Goal: Use online tool/utility: Utilize a website feature to perform a specific function

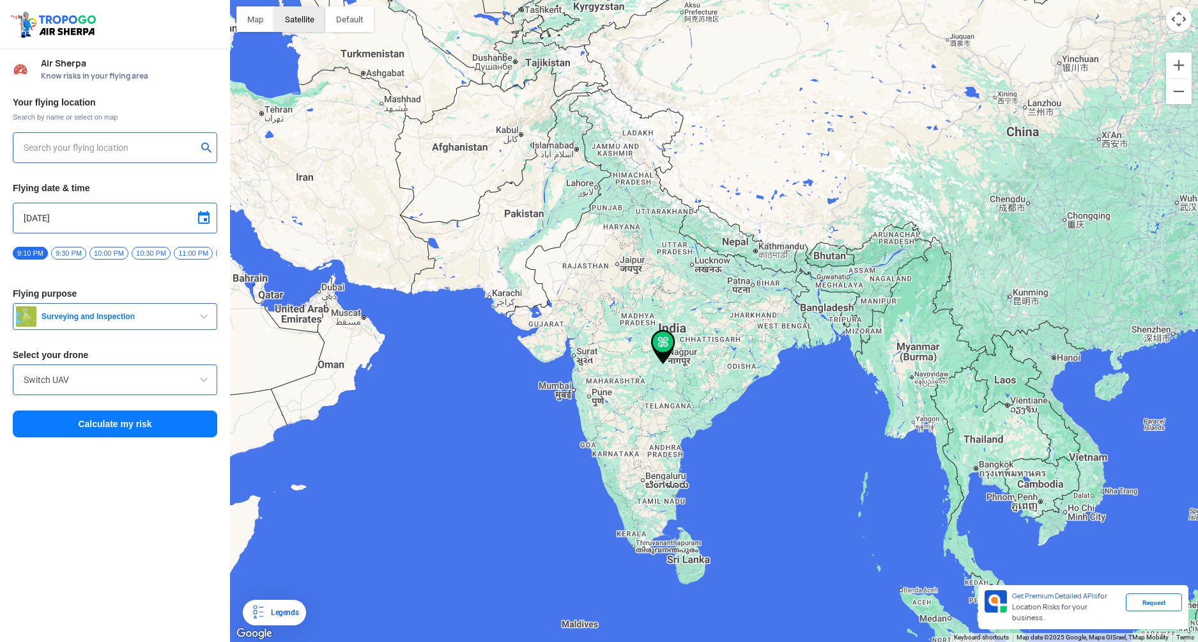
type input "[STREET_ADDRESS]"
click at [114, 318] on span "Surveying and Inspection" at bounding box center [116, 316] width 160 height 10
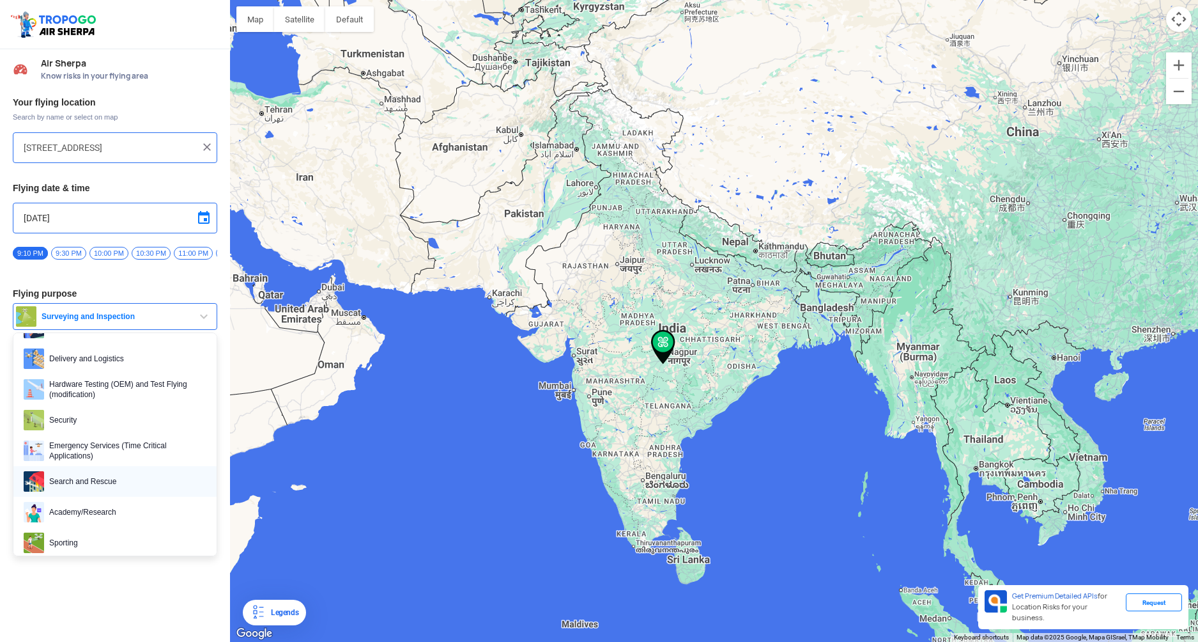
scroll to position [128, 0]
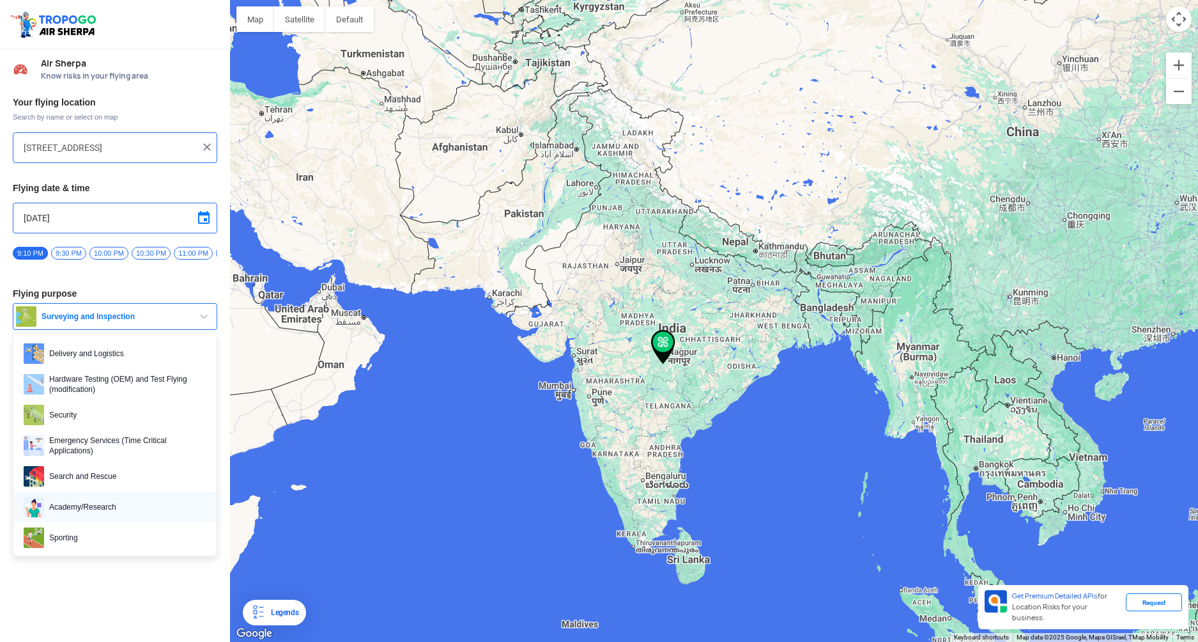
click at [121, 514] on span "Academy/Research" at bounding box center [125, 507] width 162 height 20
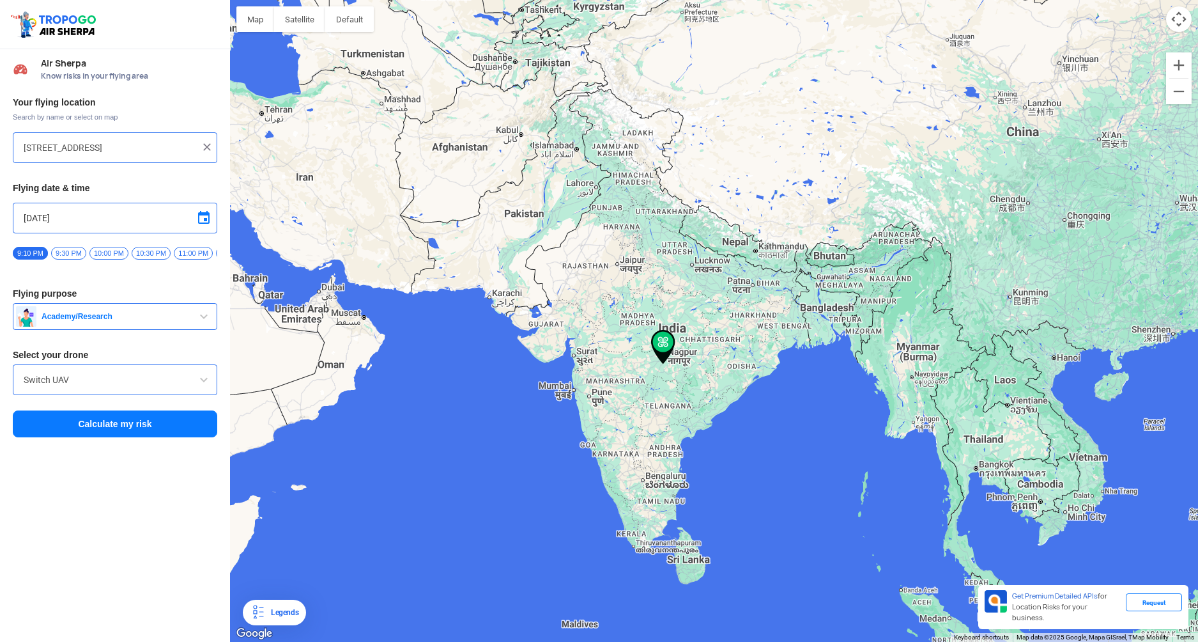
click at [159, 386] on input "Switch UAV" at bounding box center [115, 379] width 183 height 15
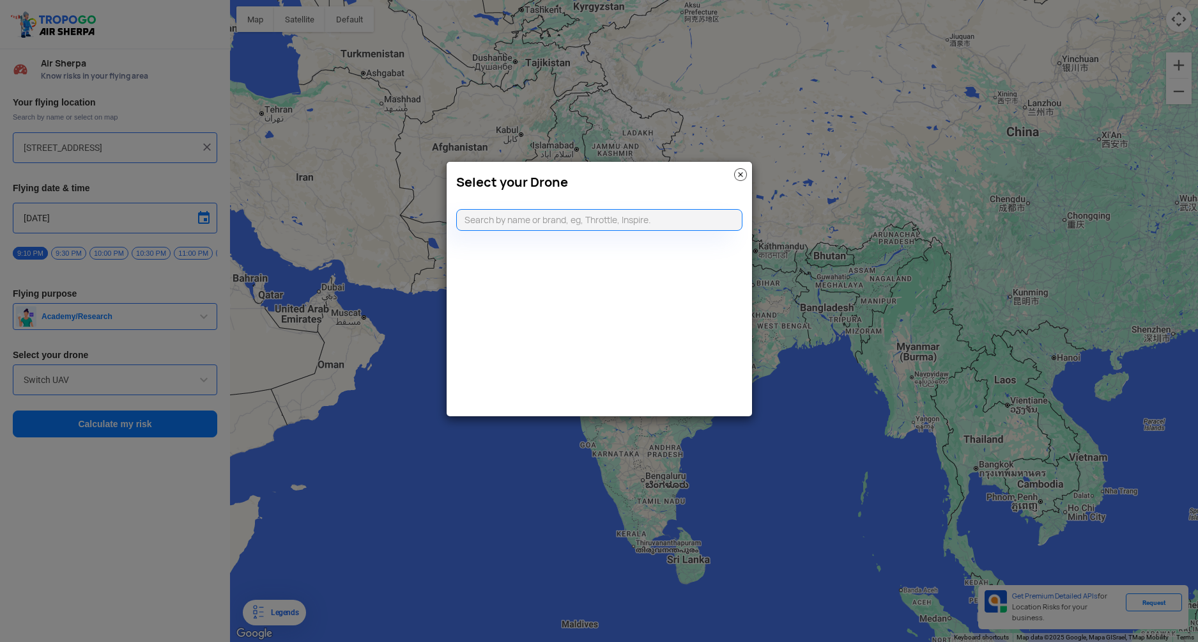
click at [736, 171] on img at bounding box center [740, 174] width 13 height 13
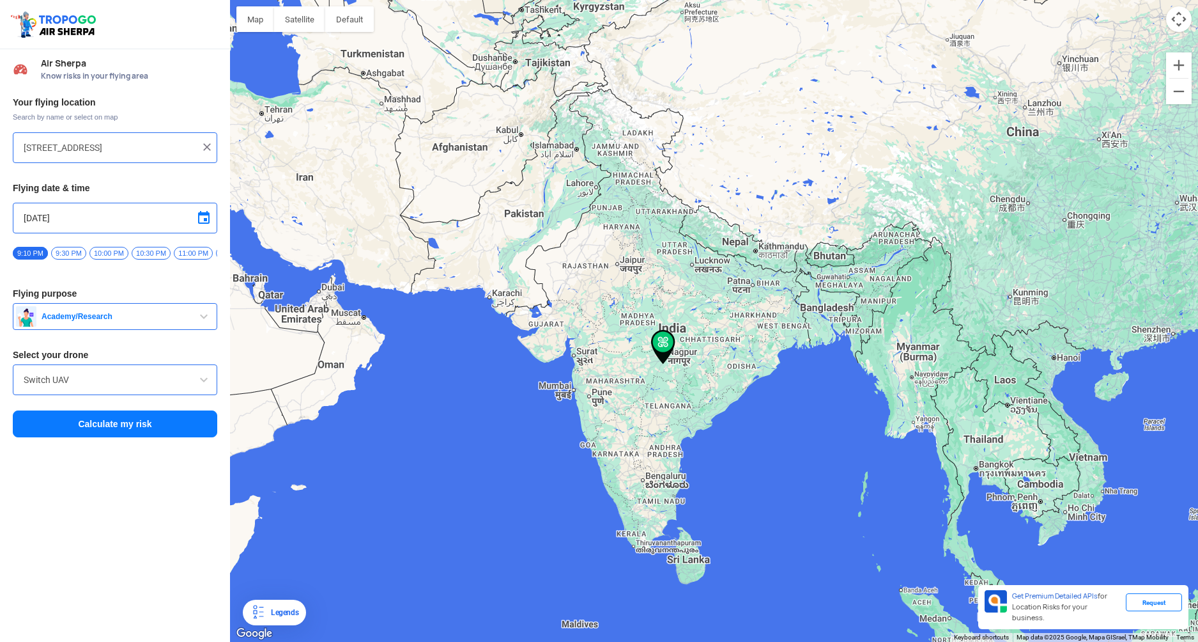
click at [212, 149] on img at bounding box center [207, 147] width 13 height 13
click at [111, 137] on div at bounding box center [115, 147] width 205 height 31
click at [121, 153] on input "text" at bounding box center [110, 147] width 173 height 15
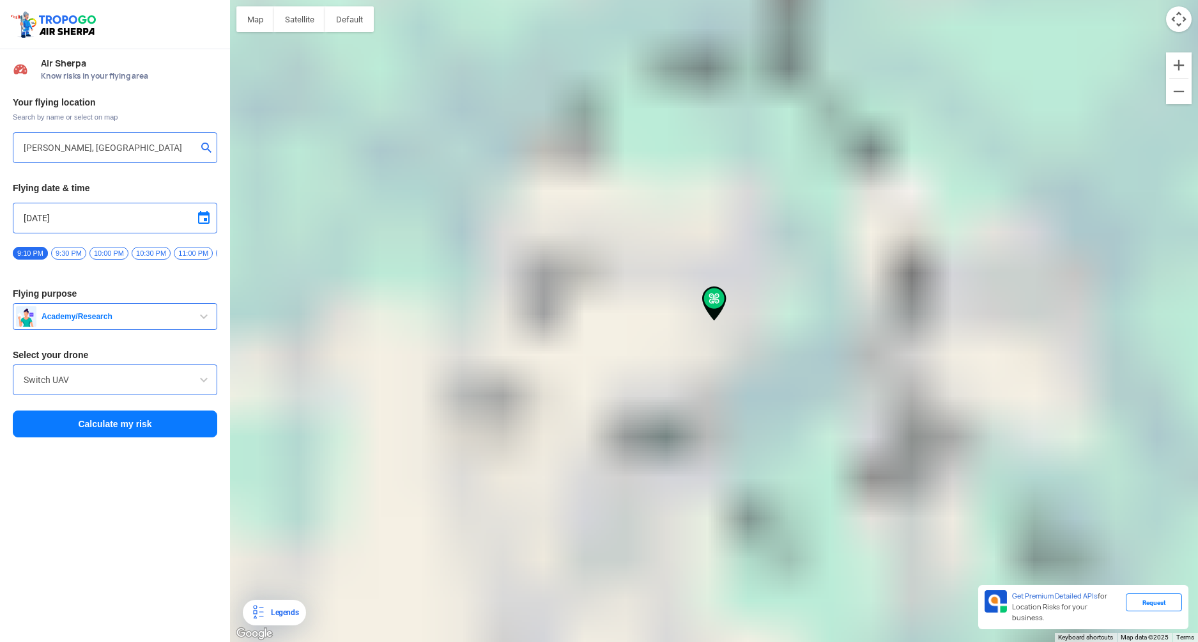
type input "[GEOGRAPHIC_DATA] (West Pin Code-110064 ([GEOGRAPHIC_DATA][PERSON_NAME][PERSON_…"
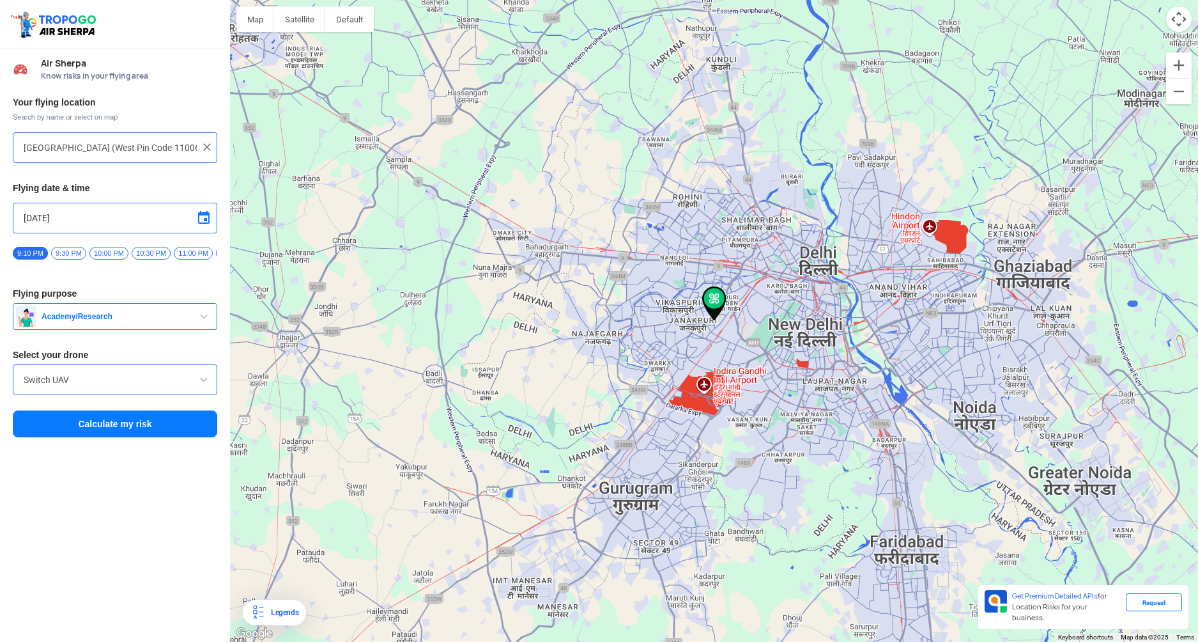
click at [70, 426] on button "Calculate my risk" at bounding box center [115, 423] width 205 height 27
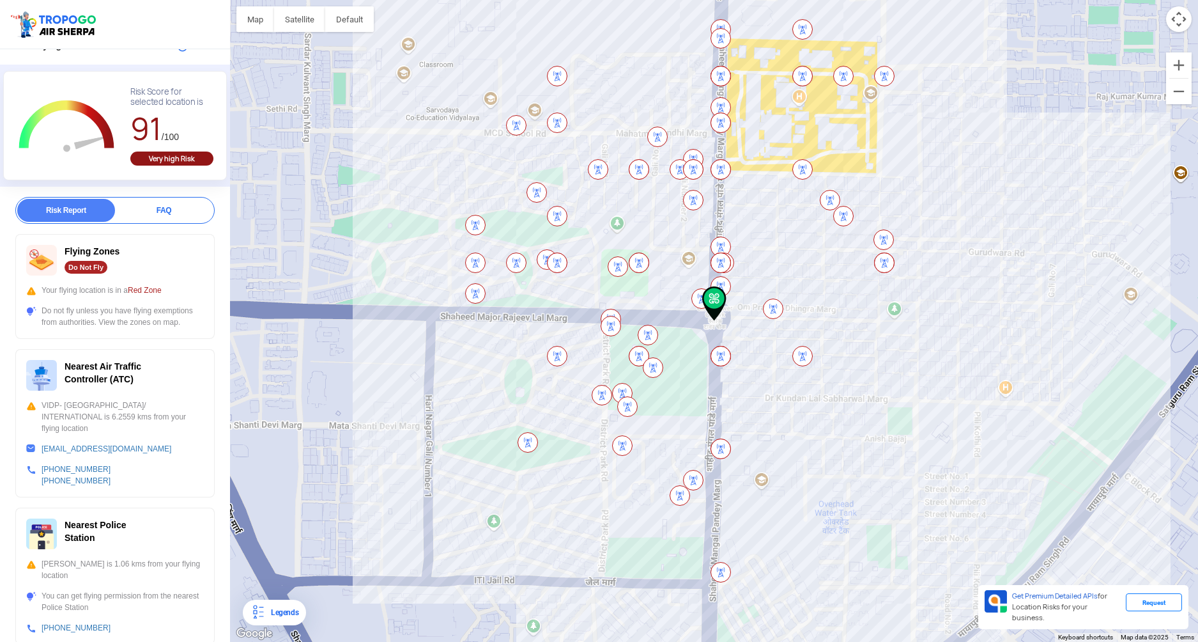
scroll to position [0, 0]
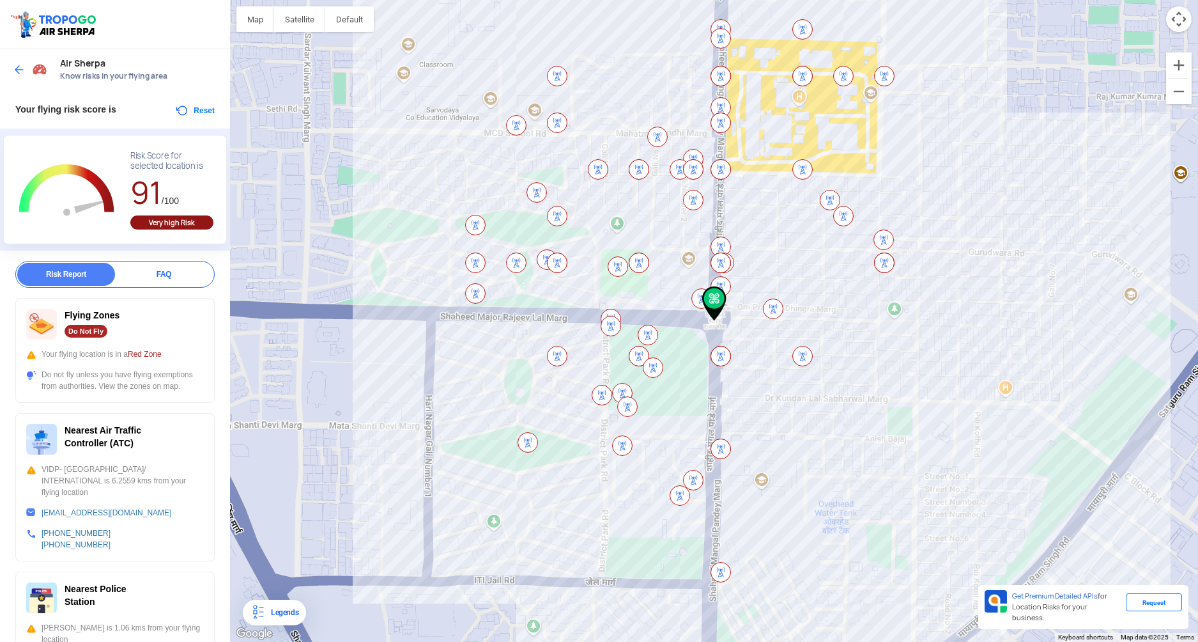
click at [17, 65] on img at bounding box center [19, 69] width 13 height 13
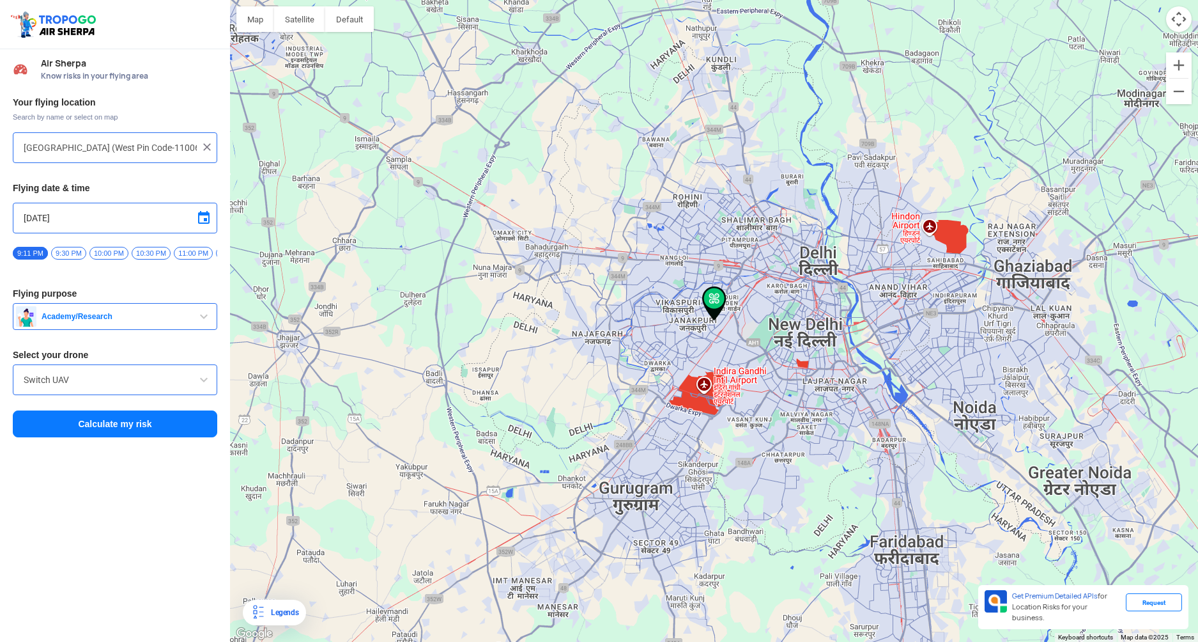
click at [85, 146] on input "[GEOGRAPHIC_DATA] (West Pin Code-110064 ([GEOGRAPHIC_DATA][PERSON_NAME][PERSON_…" at bounding box center [110, 147] width 173 height 15
click at [86, 146] on input "[GEOGRAPHIC_DATA] (West Pin Code-110064 ([GEOGRAPHIC_DATA][PERSON_NAME][PERSON_…" at bounding box center [110, 147] width 173 height 15
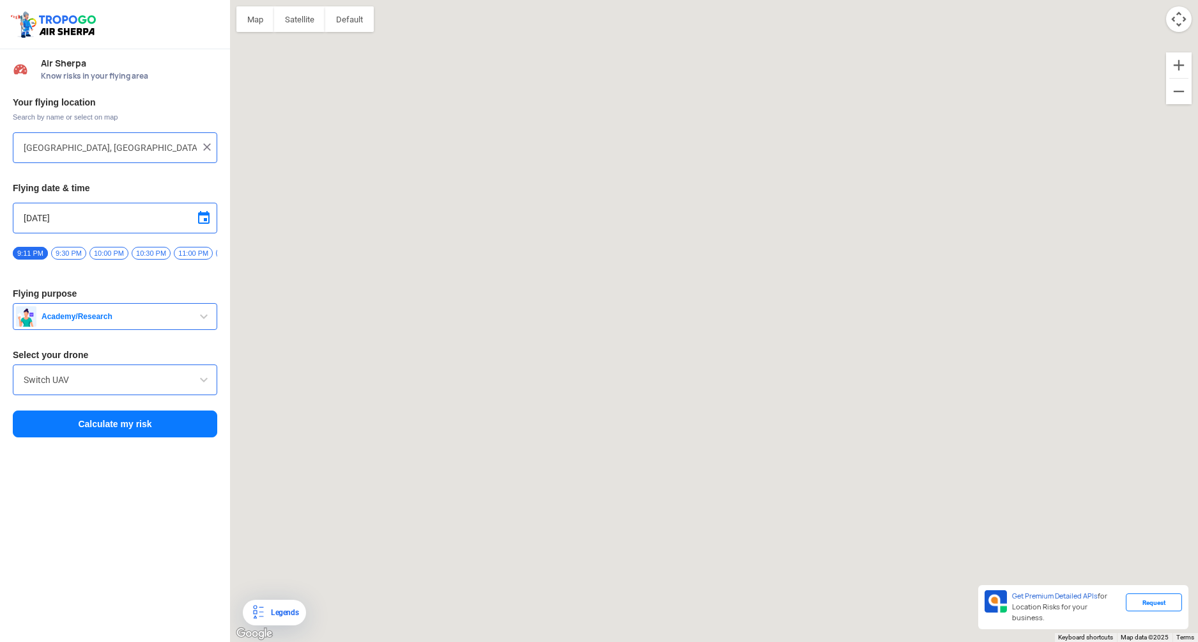
type input "[STREET_ADDRESS][PERSON_NAME]"
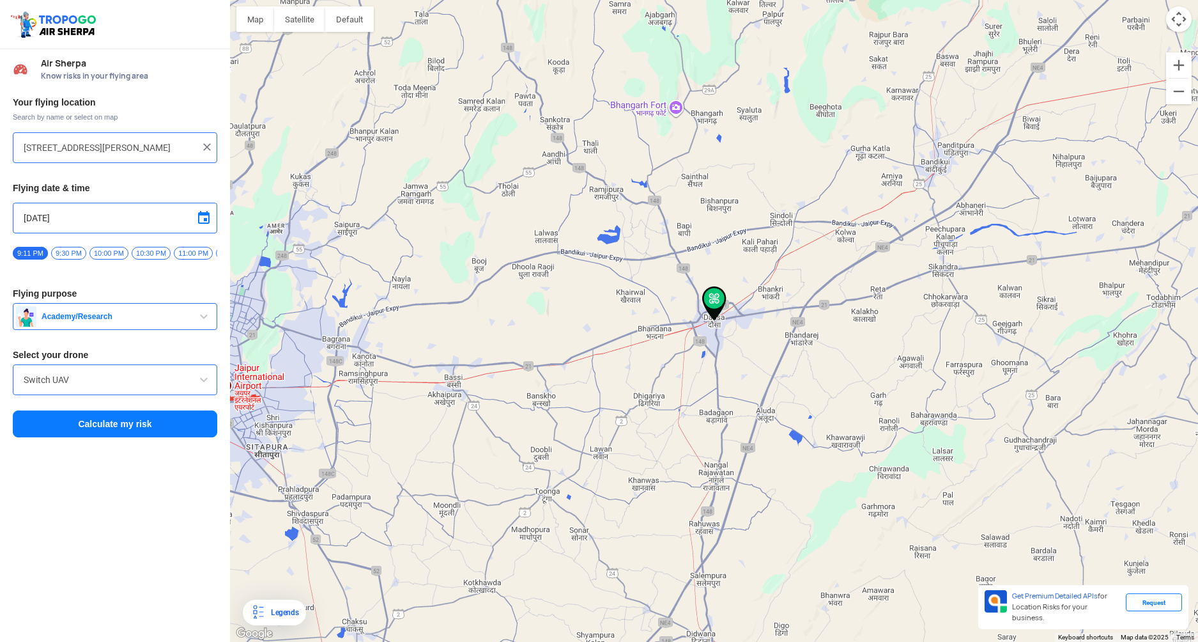
click at [95, 442] on div "Your flying location Search by name or select on map [STREET_ADDRESS][PERSON_NA…" at bounding box center [115, 267] width 230 height 355
click at [98, 437] on button "Calculate my risk" at bounding box center [115, 423] width 205 height 27
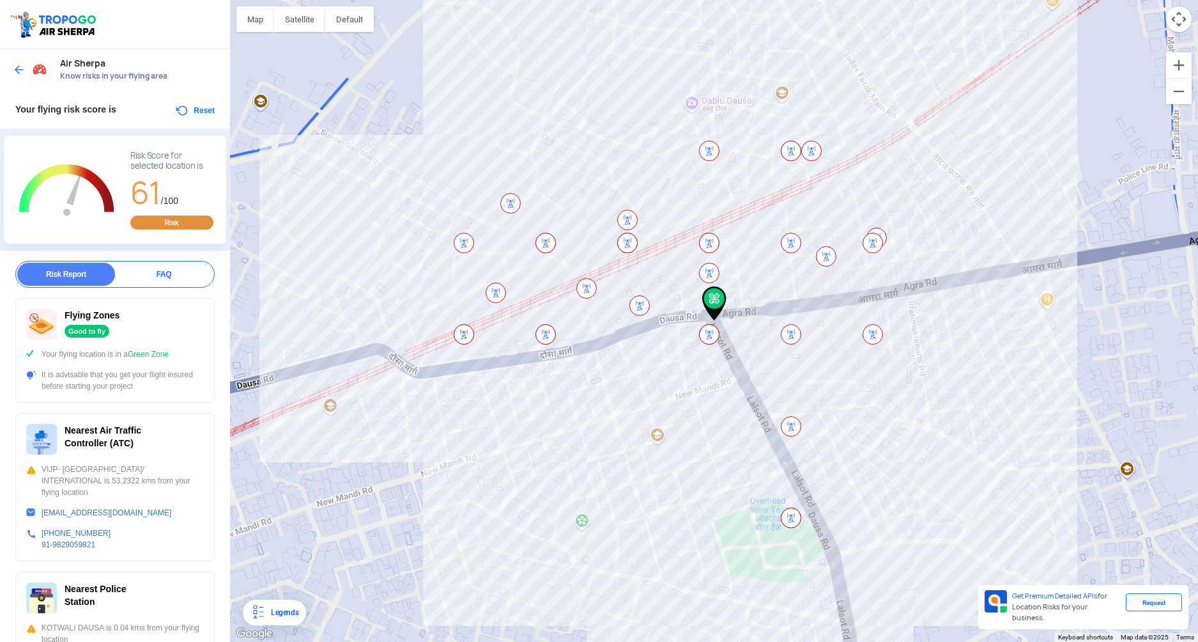
click at [22, 65] on img at bounding box center [19, 69] width 13 height 13
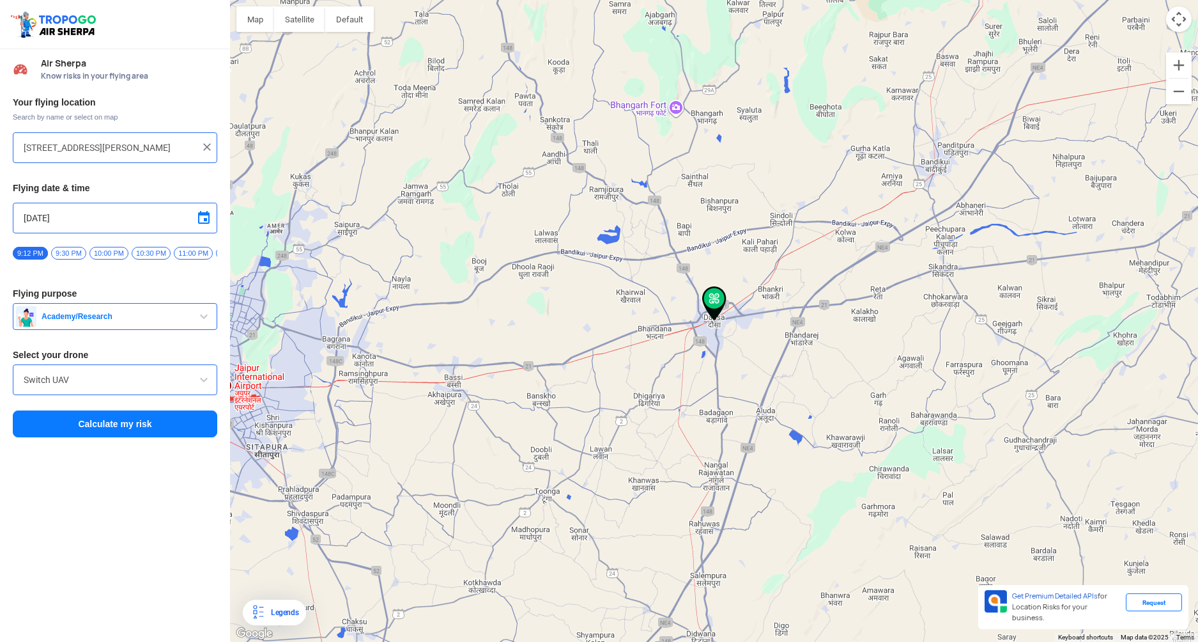
click at [100, 155] on input "[STREET_ADDRESS][PERSON_NAME]" at bounding box center [110, 147] width 173 height 15
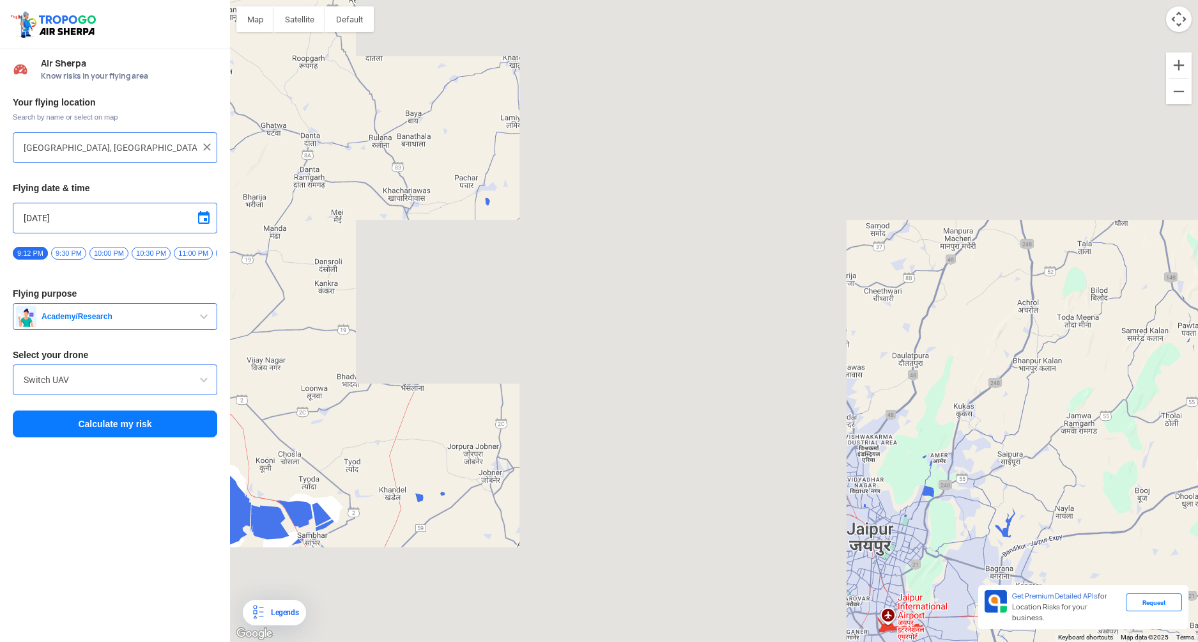
type input "Chavndiya jato ki basti, [GEOGRAPHIC_DATA], [GEOGRAPHIC_DATA]"
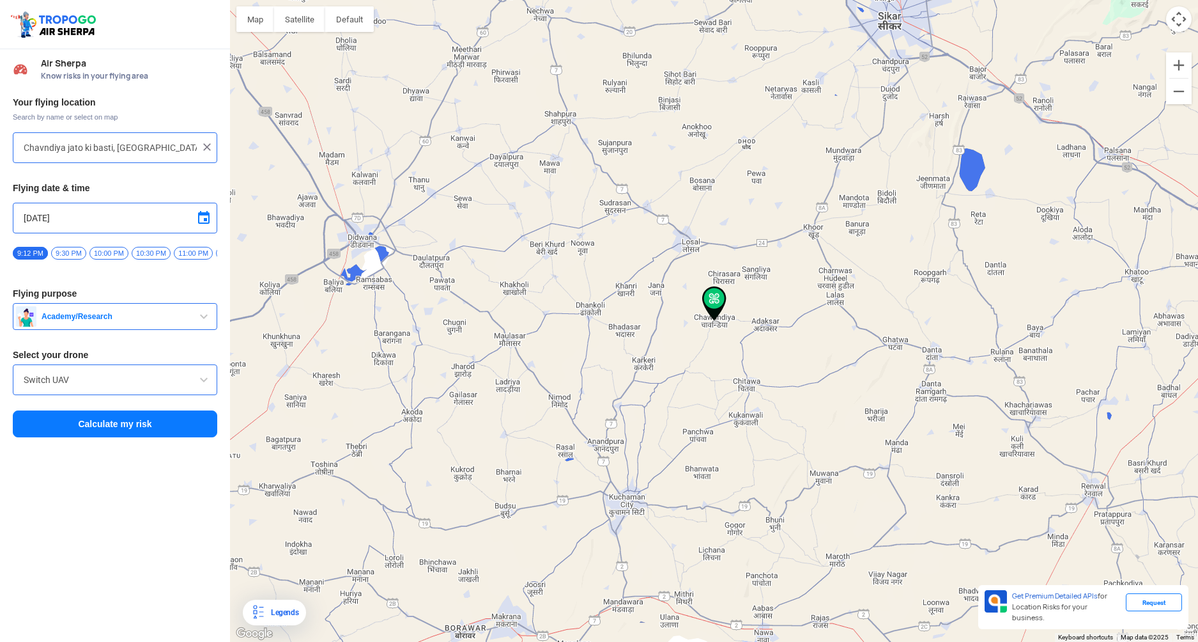
click at [159, 430] on button "Calculate my risk" at bounding box center [115, 423] width 205 height 27
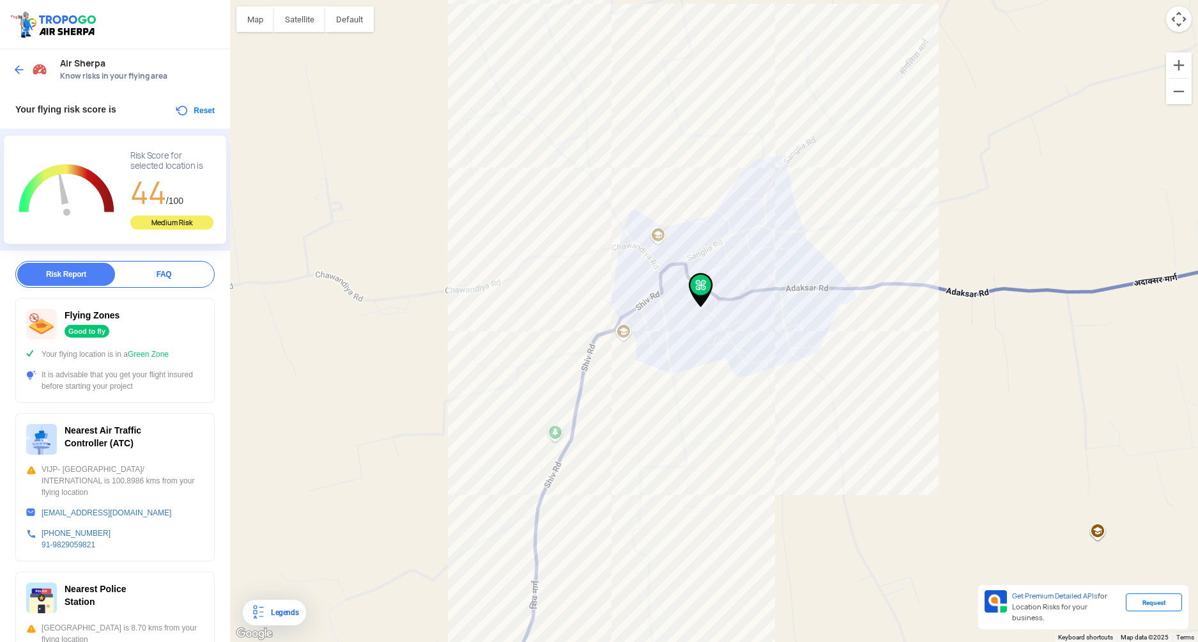
click at [20, 75] on img at bounding box center [19, 69] width 13 height 13
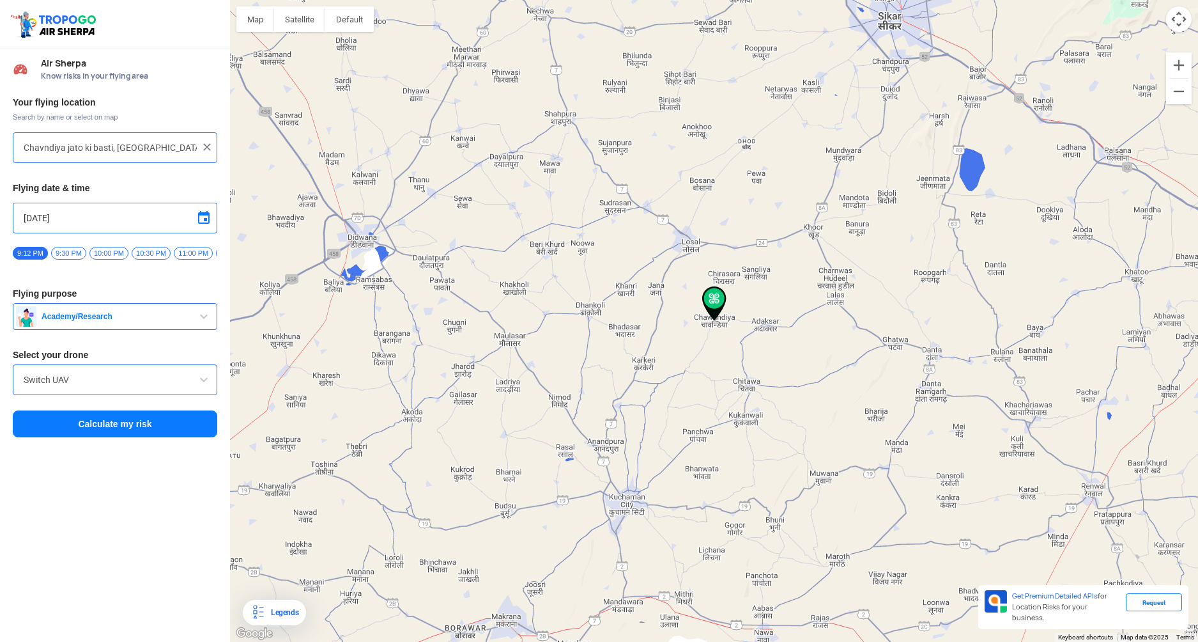
click at [103, 149] on input "Chavndiya jato ki basti, [GEOGRAPHIC_DATA], [GEOGRAPHIC_DATA]" at bounding box center [110, 147] width 173 height 15
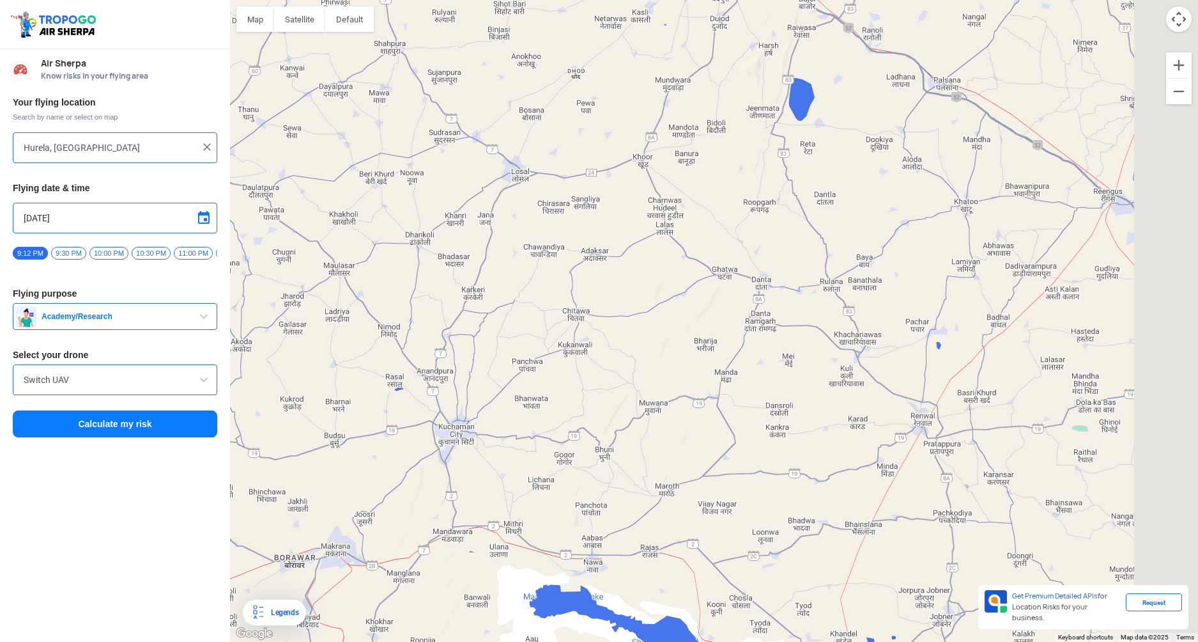
type input "06, [GEOGRAPHIC_DATA], [GEOGRAPHIC_DATA]"
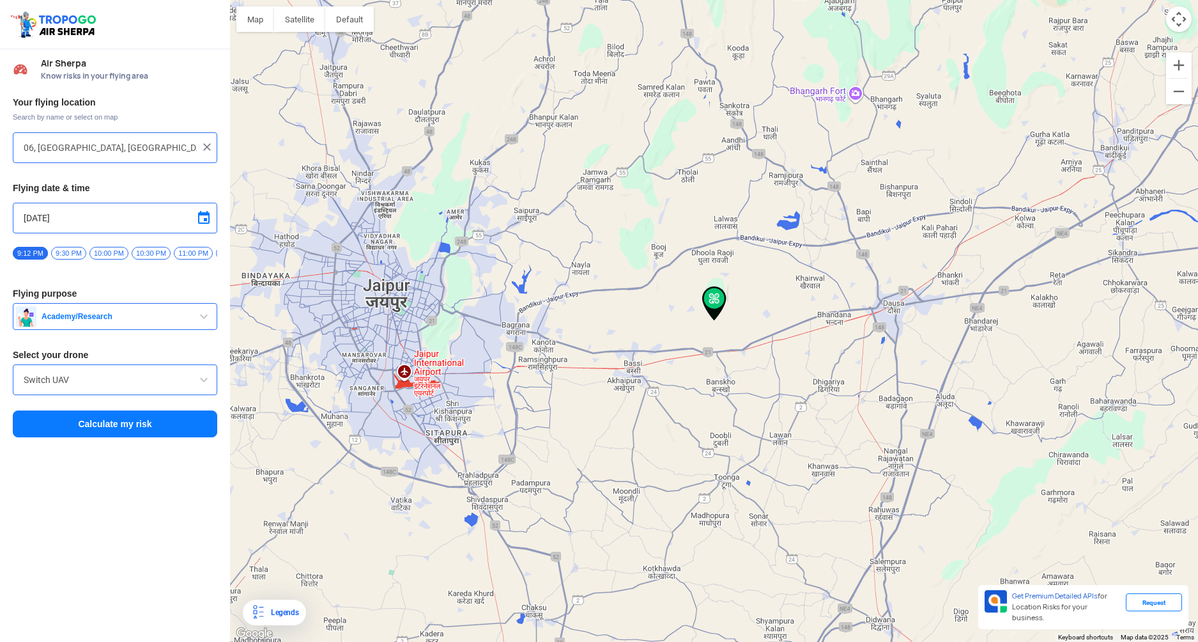
click at [79, 427] on button "Calculate my risk" at bounding box center [115, 423] width 205 height 27
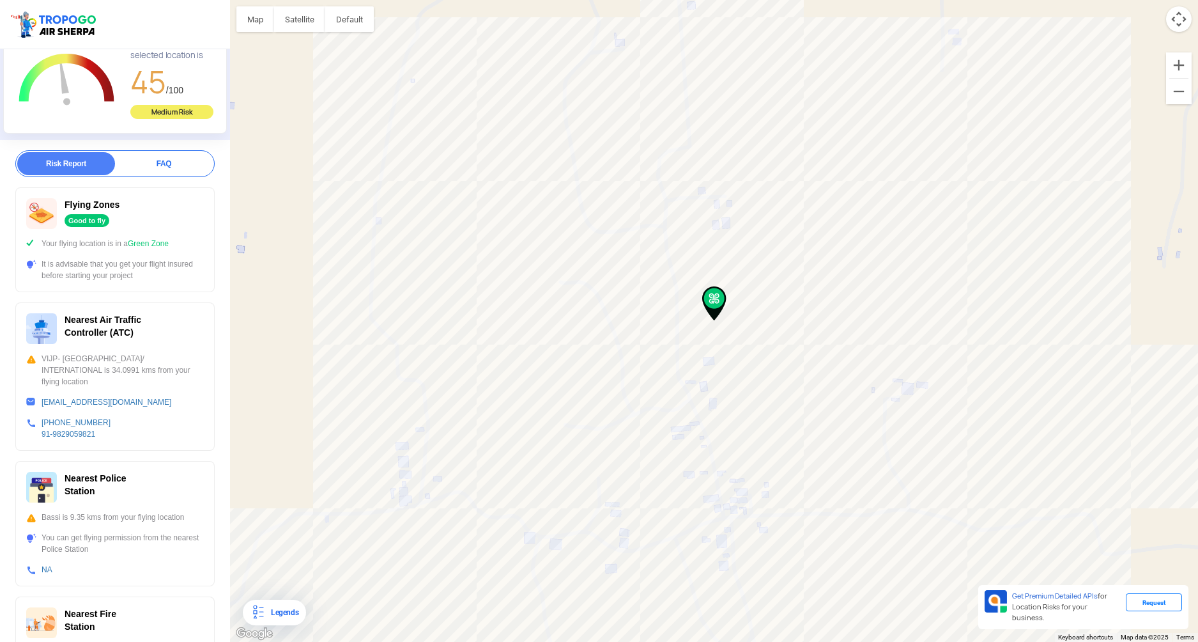
scroll to position [252, 0]
